Goal: Information Seeking & Learning: Learn about a topic

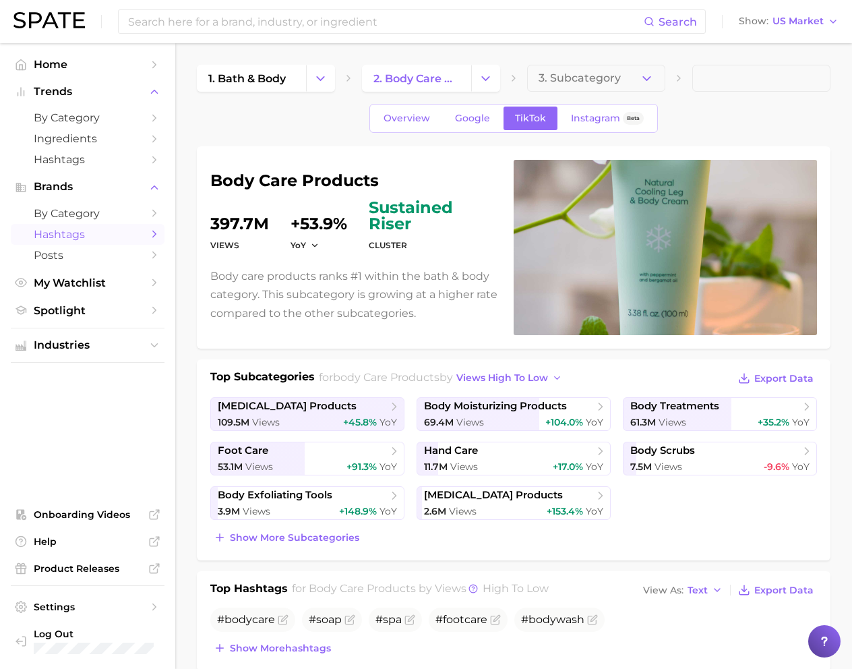
click at [115, 238] on span "Hashtags" at bounding box center [88, 234] width 108 height 13
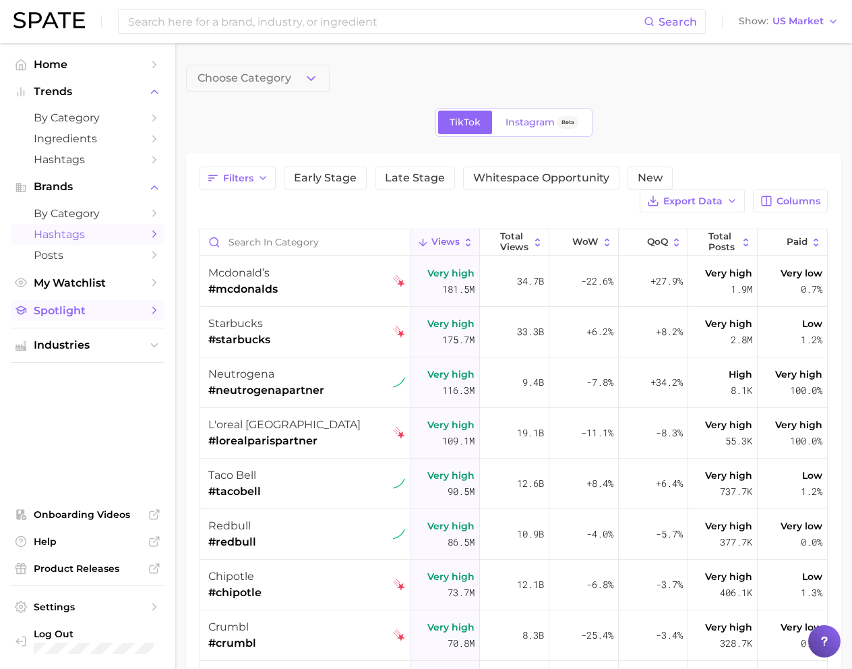
click at [83, 320] on link "Spotlight" at bounding box center [88, 310] width 154 height 21
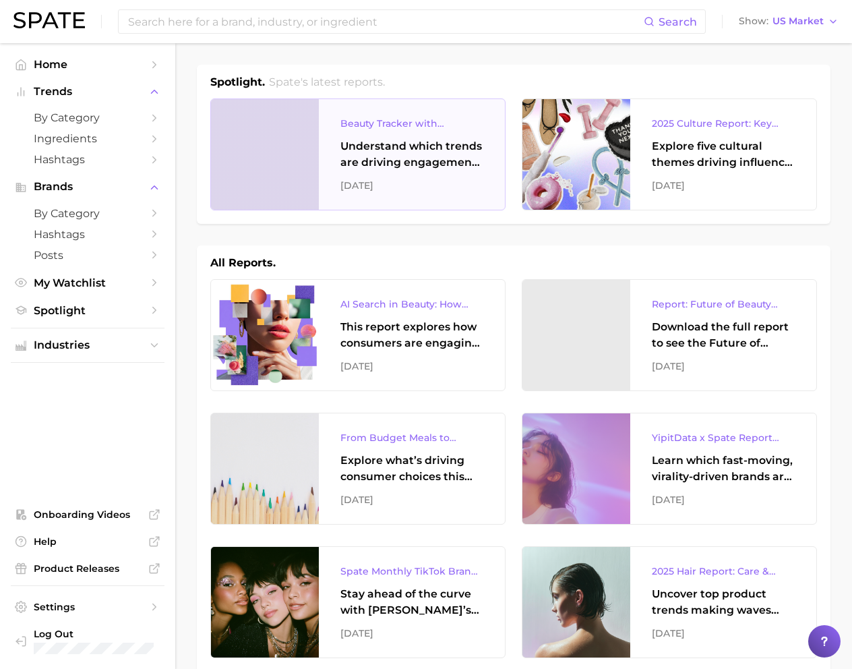
click at [415, 174] on div "Beauty Tracker with Popularity Index Understand which trends are driving engage…" at bounding box center [412, 154] width 186 height 111
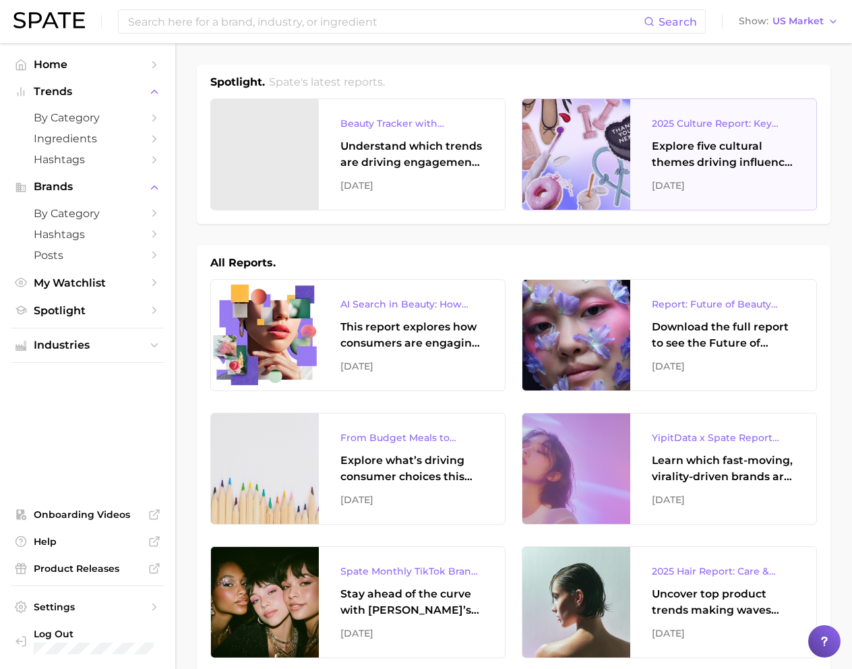
drag, startPoint x: 606, startPoint y: 150, endPoint x: 612, endPoint y: 153, distance: 6.9
click at [605, 150] on div at bounding box center [577, 154] width 108 height 111
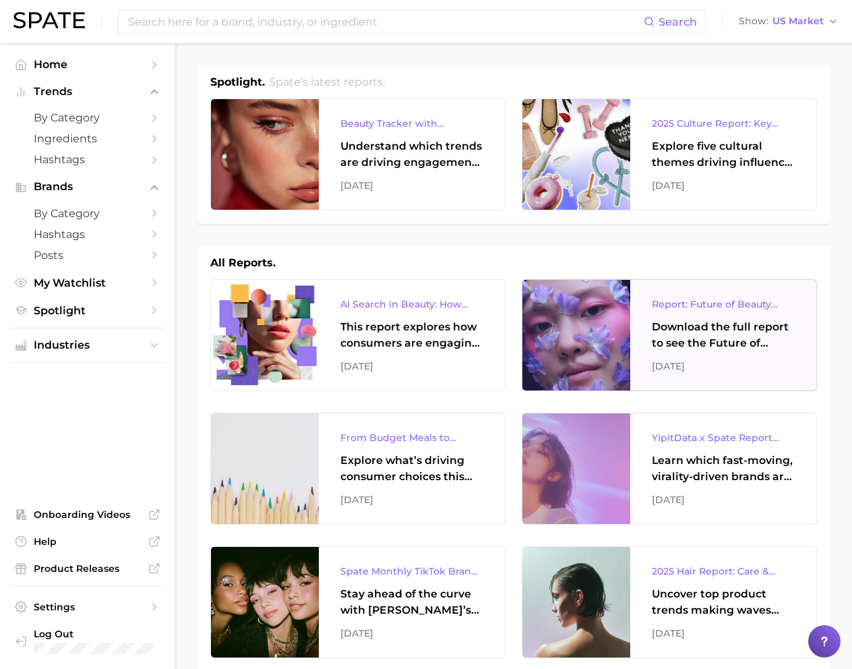
click at [668, 343] on div "Download the full report to see the Future of Beauty trends we unpacked during …" at bounding box center [723, 335] width 143 height 32
